Goal: Register for event/course

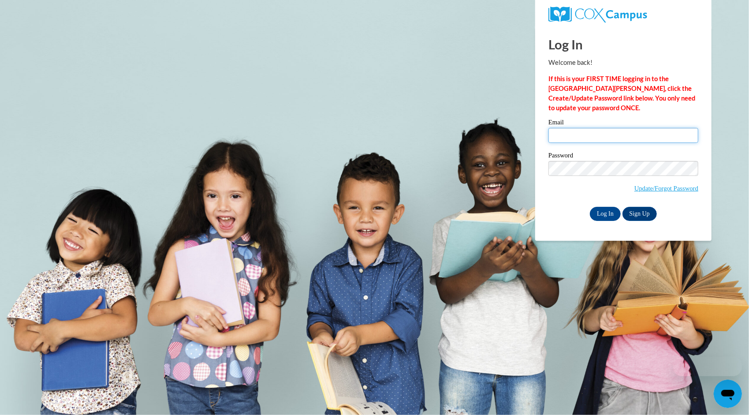
click at [559, 137] on input "Email" at bounding box center [623, 135] width 150 height 15
type input "tbenn1@student.clayton.edu"
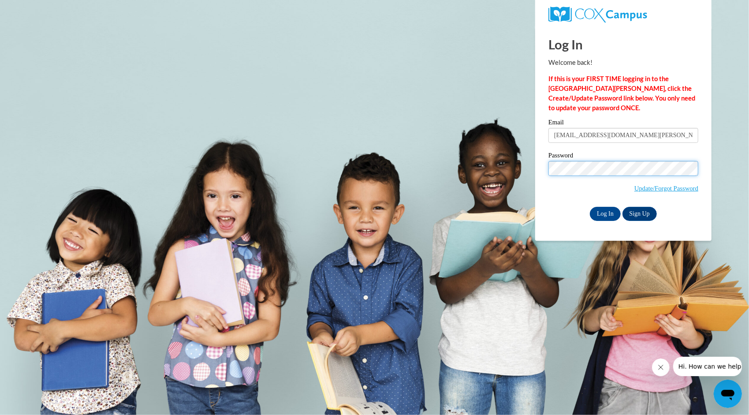
click at [590, 207] on input "Log In" at bounding box center [605, 214] width 31 height 14
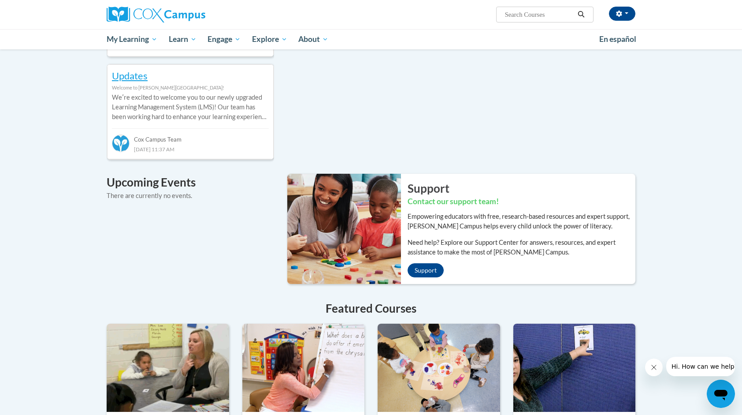
scroll to position [485, 0]
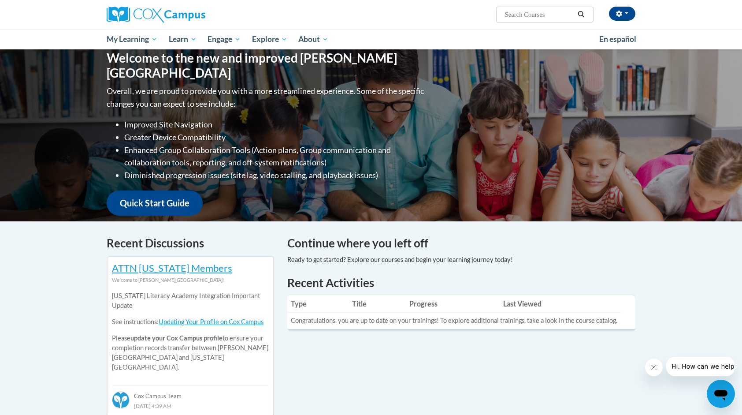
scroll to position [0, 0]
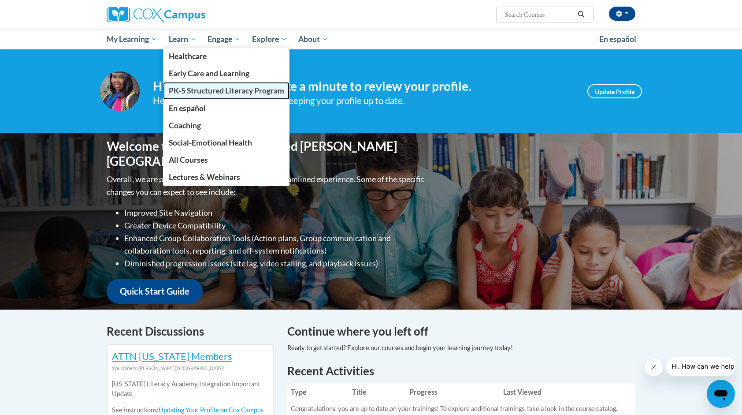
click at [195, 90] on span "PK-5 Structured Literacy Program" at bounding box center [226, 90] width 115 height 9
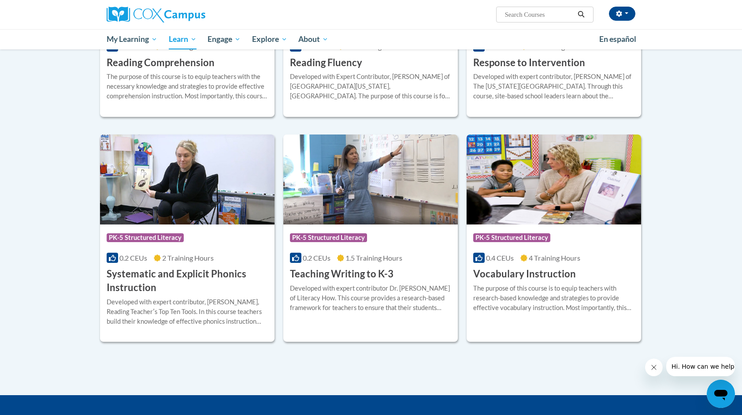
scroll to position [881, 0]
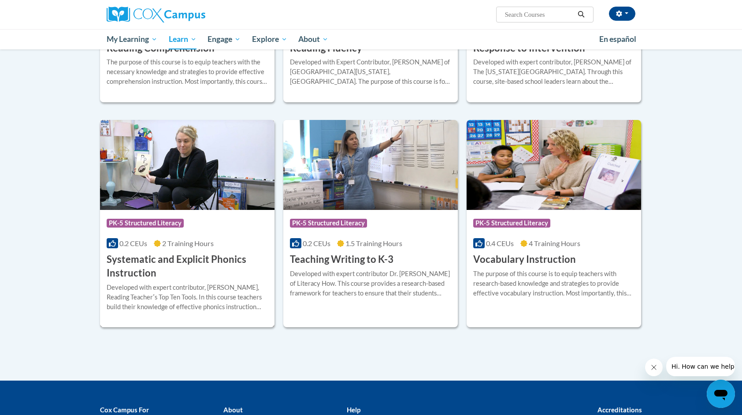
click at [145, 261] on h3 "Systematic and Explicit Phonics Instruction" at bounding box center [187, 266] width 161 height 27
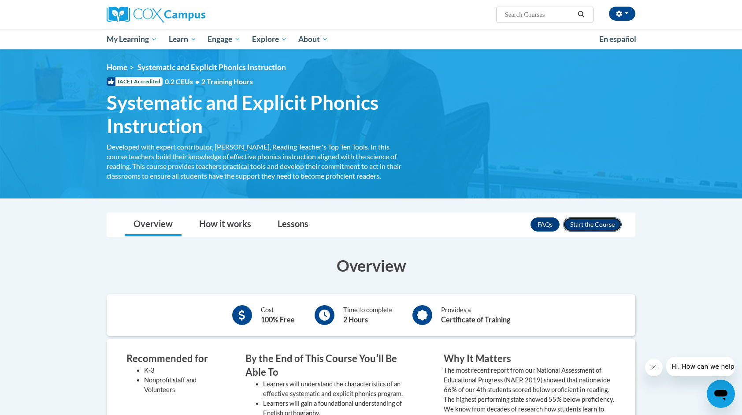
click at [585, 227] on button "Enroll" at bounding box center [592, 224] width 59 height 14
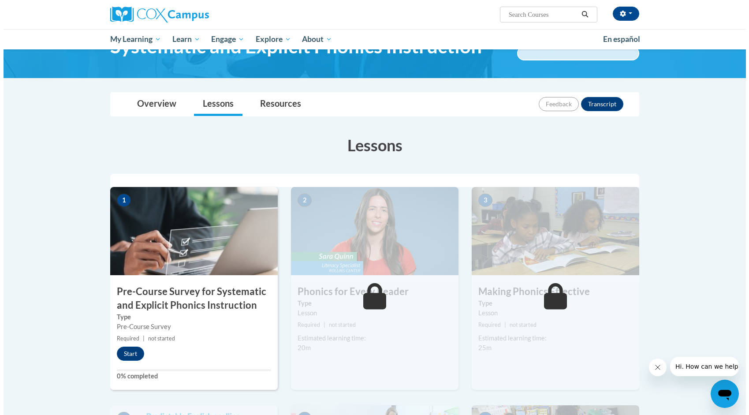
scroll to position [88, 0]
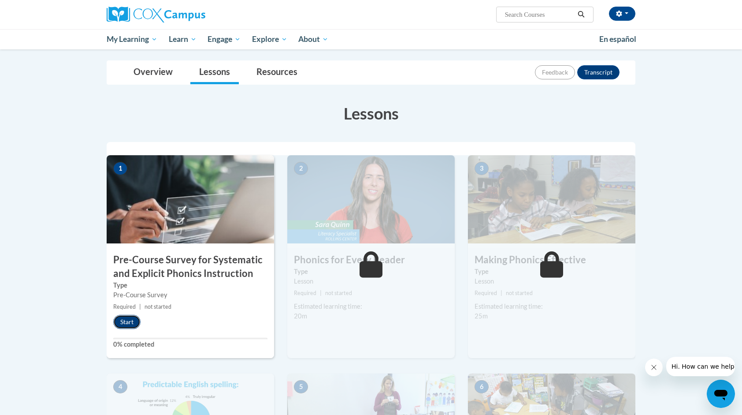
click at [131, 319] on button "Start" at bounding box center [126, 322] width 27 height 14
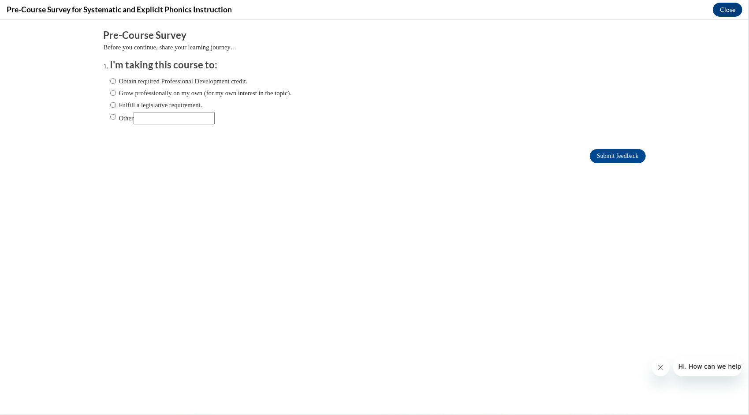
scroll to position [0, 0]
click at [110, 78] on input "Obtain required Professional Development credit." at bounding box center [113, 81] width 6 height 10
radio input "true"
click at [591, 152] on input "Submit feedback" at bounding box center [618, 156] width 56 height 14
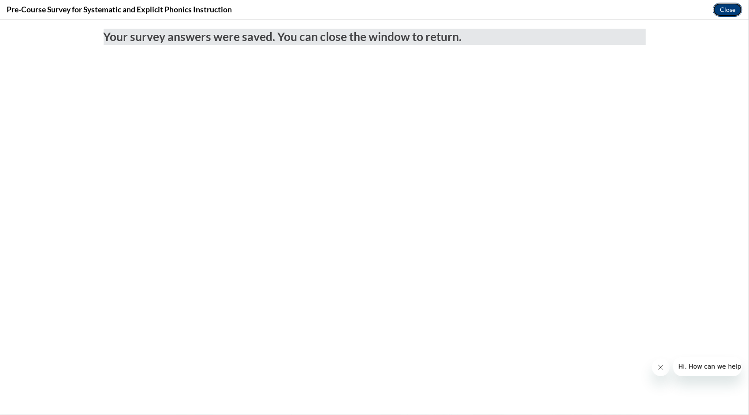
click at [725, 11] on button "Close" at bounding box center [728, 10] width 30 height 14
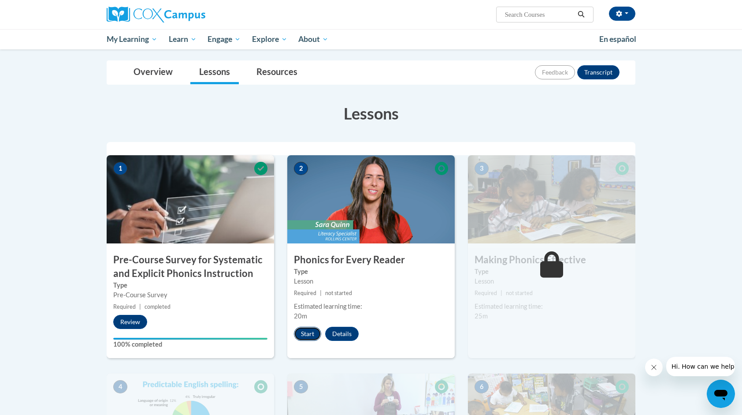
click at [308, 335] on button "Start" at bounding box center [307, 334] width 27 height 14
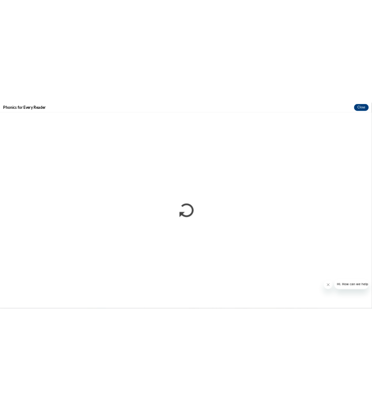
scroll to position [86, 0]
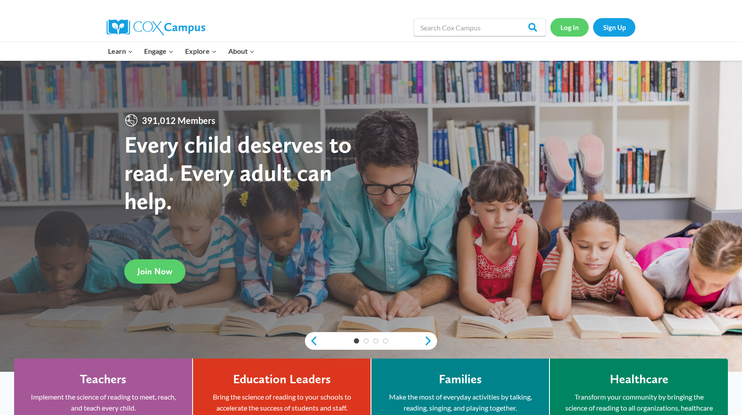
click at [364, 25] on link "Log In" at bounding box center [569, 27] width 38 height 18
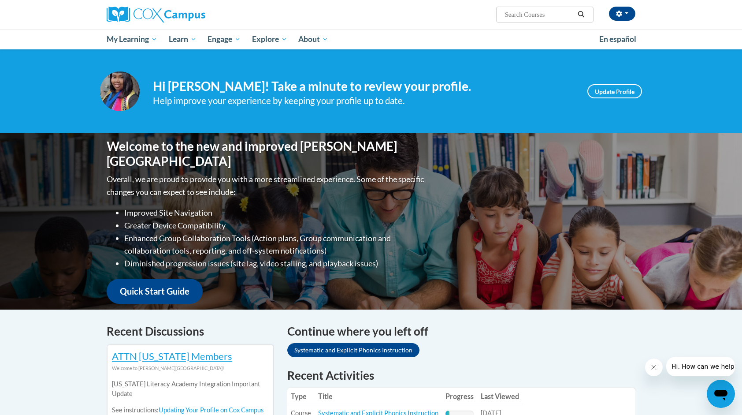
scroll to position [220, 0]
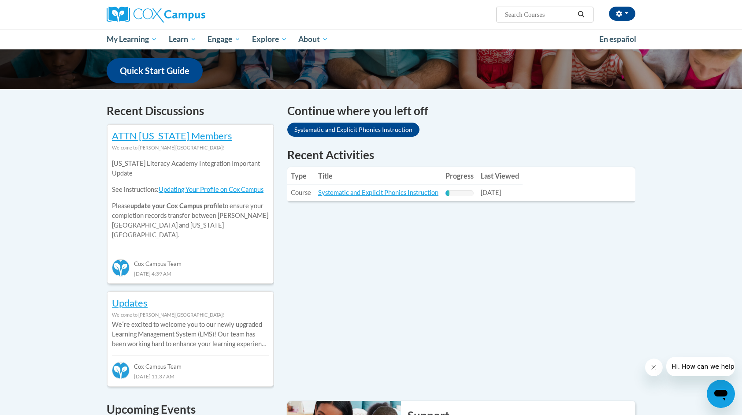
click at [339, 197] on td "Title: Systematic and Explicit Phonics Instruction" at bounding box center [378, 193] width 127 height 16
click at [381, 190] on link "Systematic and Explicit Phonics Instruction" at bounding box center [378, 192] width 120 height 7
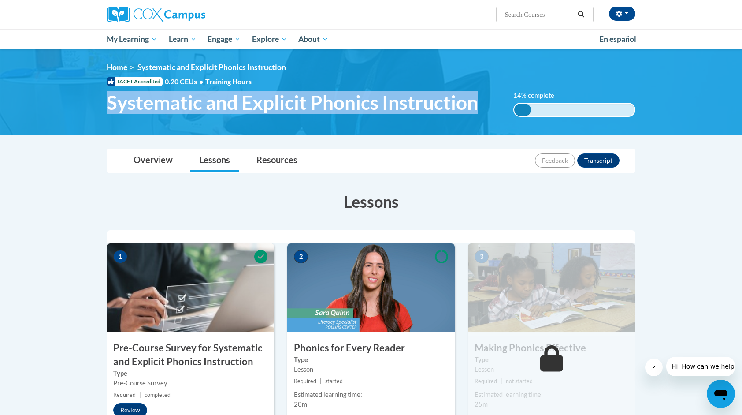
drag, startPoint x: 100, startPoint y: 110, endPoint x: 482, endPoint y: 107, distance: 382.1
click at [482, 107] on h1 "Systematic and Explicit Phonics Instruction" at bounding box center [303, 102] width 407 height 23
copy span "Systematic and Explicit Phonics Instruction"
click at [400, 320] on img at bounding box center [370, 287] width 167 height 88
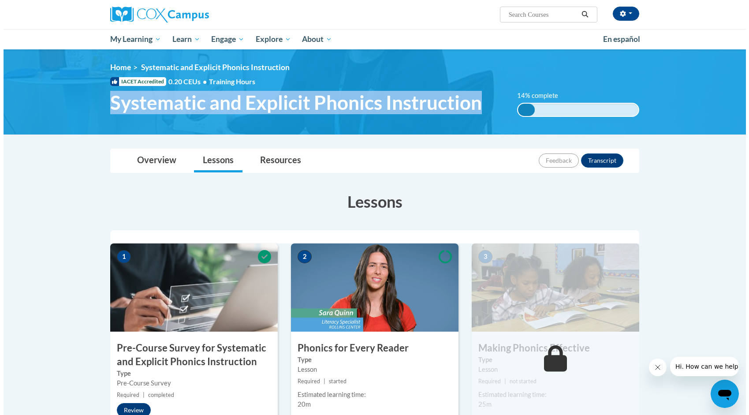
scroll to position [44, 0]
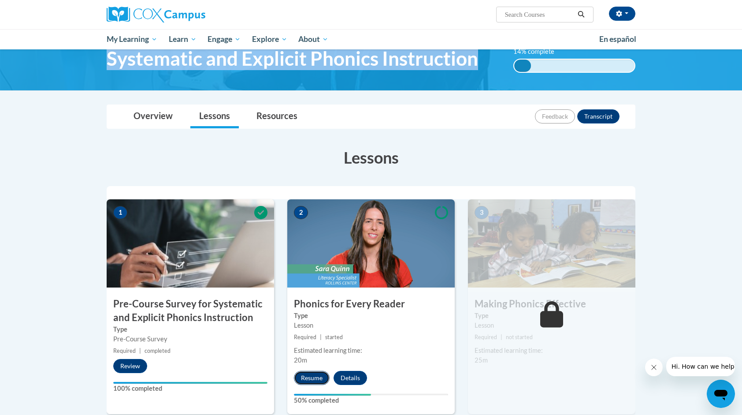
click at [302, 377] on button "Resume" at bounding box center [312, 378] width 36 height 14
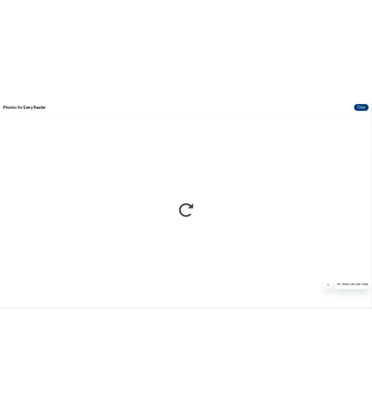
scroll to position [42, 0]
